Goal: Task Accomplishment & Management: Complete application form

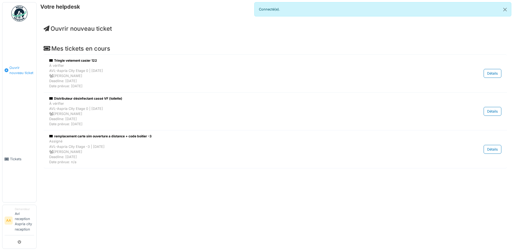
click at [31, 72] on span "Ouvrir nouveau ticket" at bounding box center [21, 70] width 25 height 10
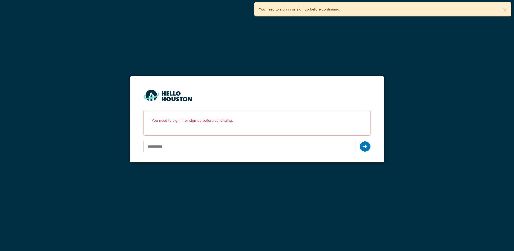
drag, startPoint x: 161, startPoint y: 141, endPoint x: 180, endPoint y: 137, distance: 19.8
click at [161, 141] on input "email" at bounding box center [250, 146] width 212 height 11
click at [364, 147] on icon at bounding box center [365, 146] width 4 height 4
click at [310, 150] on input "email" at bounding box center [250, 146] width 212 height 11
click at [195, 148] on input "email" at bounding box center [250, 146] width 212 height 11
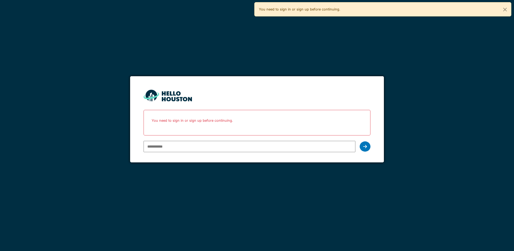
click at [217, 153] on div at bounding box center [250, 147] width 212 height 16
click at [217, 151] on input "email" at bounding box center [250, 146] width 212 height 11
click at [208, 149] on input "email" at bounding box center [250, 146] width 212 height 11
type input "*****"
